Goal: Register for event/course

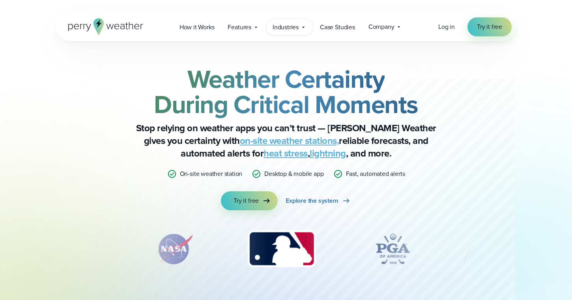
click at [303, 30] on icon at bounding box center [303, 27] width 6 height 6
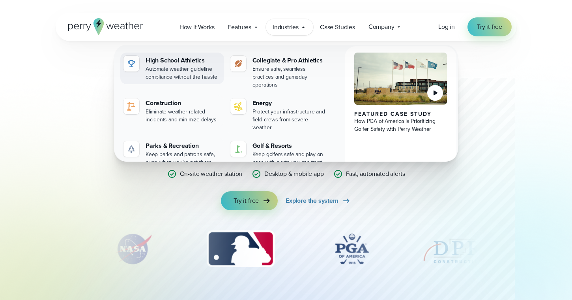
click at [194, 66] on div "Automate weather guideline compliance without the hassle" at bounding box center [183, 73] width 75 height 16
